Goal: Task Accomplishment & Management: Manage account settings

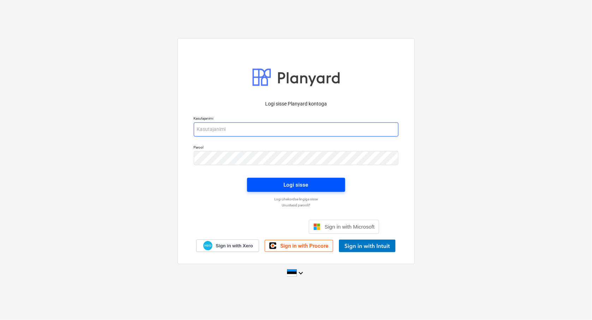
type input "[EMAIL_ADDRESS][DOMAIN_NAME]"
click at [290, 186] on div "Logi sisse" at bounding box center [296, 184] width 25 height 9
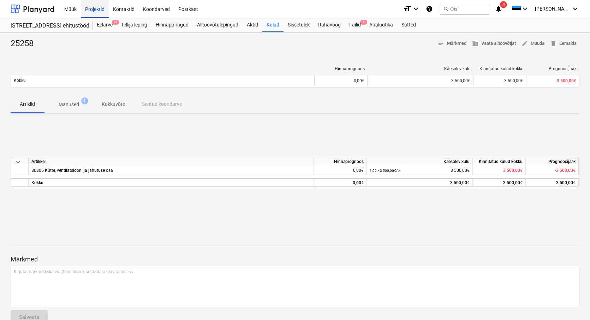
click at [97, 8] on div "Projektid" at bounding box center [95, 9] width 28 height 18
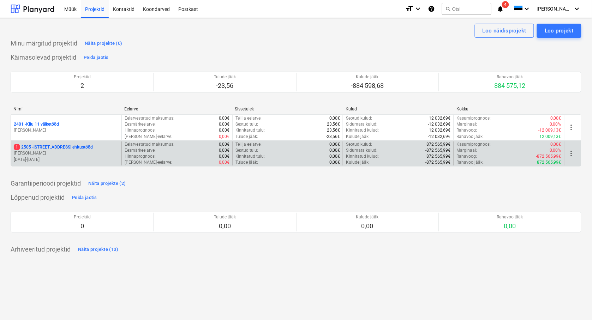
click at [40, 153] on p "[PERSON_NAME]" at bounding box center [66, 153] width 105 height 6
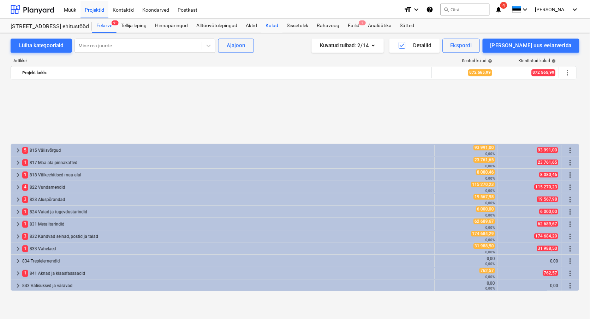
scroll to position [314, 0]
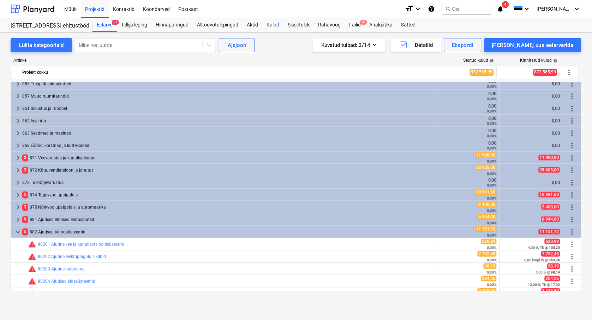
click at [277, 27] on div "Kulud" at bounding box center [272, 25] width 21 height 14
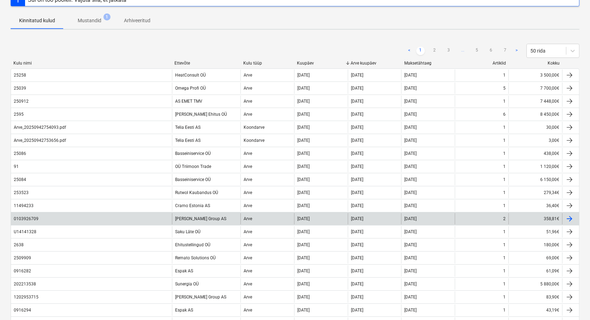
scroll to position [78, 0]
